Goal: Book appointment/travel/reservation

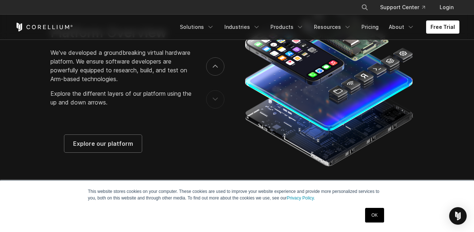
scroll to position [1170, 0]
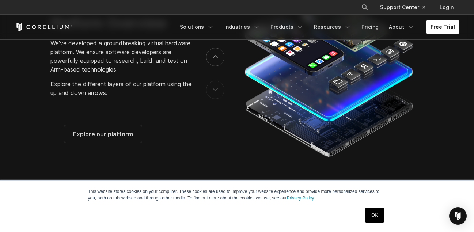
click at [444, 30] on link "Free Trial" at bounding box center [442, 26] width 33 height 13
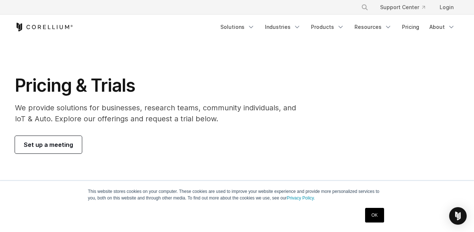
click at [36, 143] on span "Set up a meeting" at bounding box center [48, 144] width 49 height 9
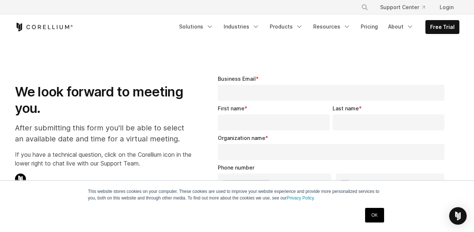
select select "**"
